Goal: Find specific page/section: Find specific page/section

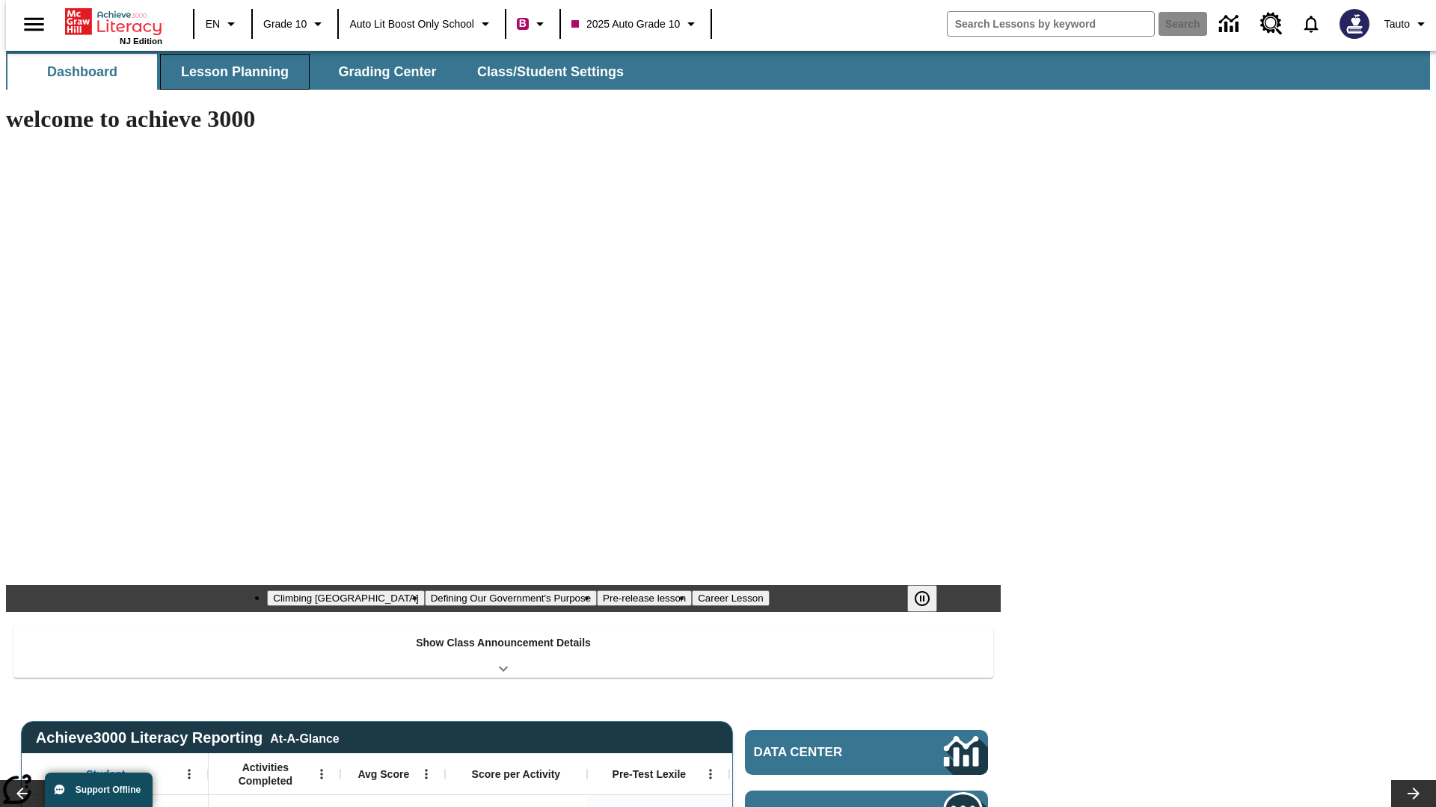
click at [229, 72] on span "Lesson Planning" at bounding box center [235, 72] width 108 height 17
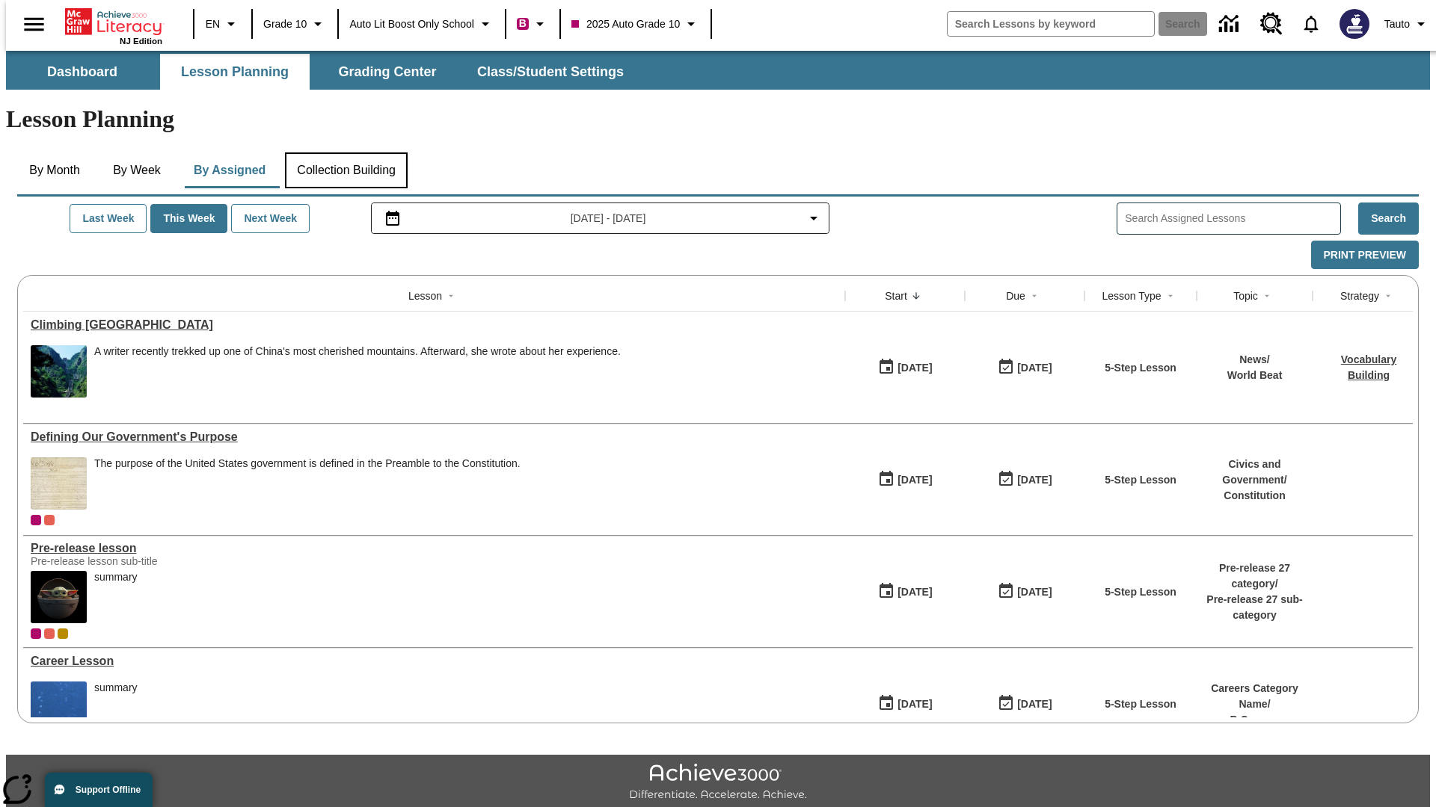
click at [345, 153] on button "Collection Building" at bounding box center [346, 171] width 123 height 36
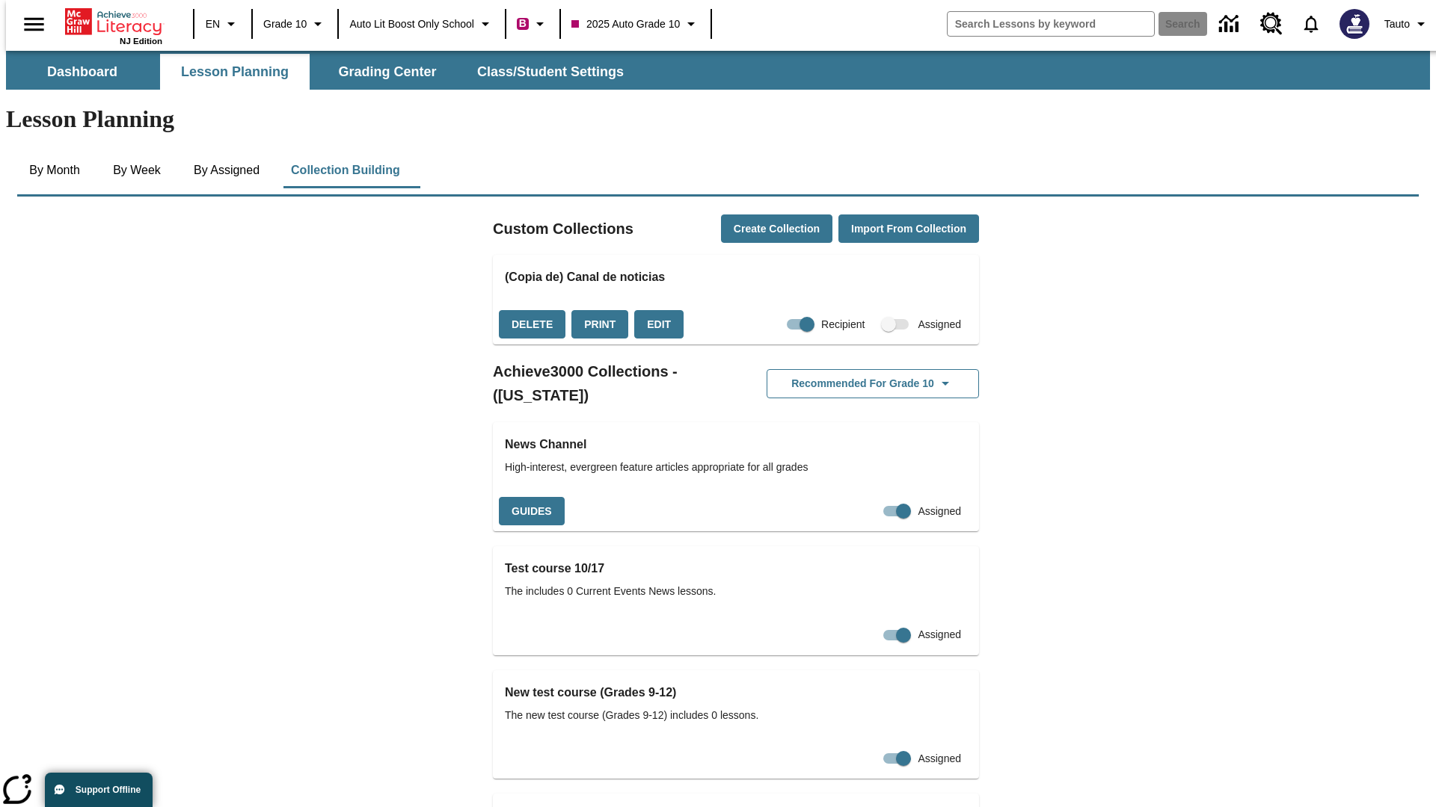
checkbox input "true"
